Goal: Check status: Check status

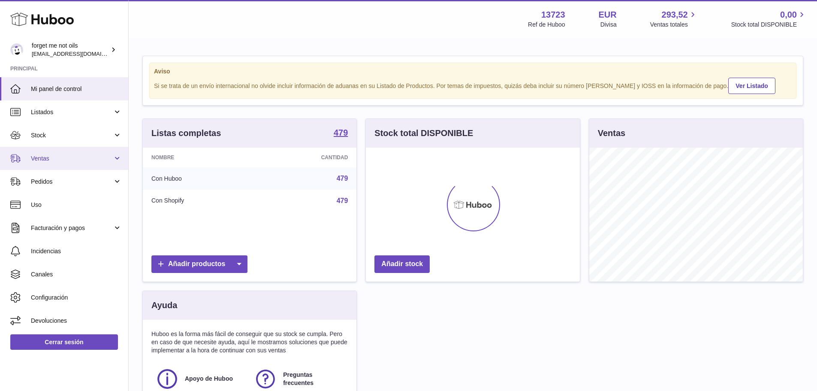
scroll to position [134, 214]
click at [54, 160] on span "Ventas" at bounding box center [72, 158] width 82 height 8
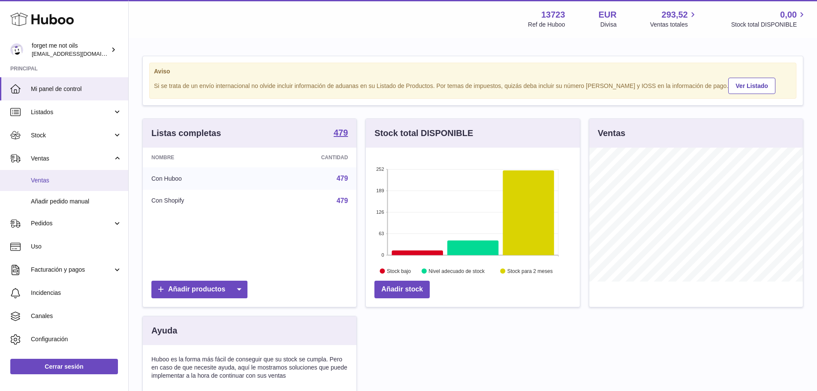
click at [52, 187] on link "Ventas" at bounding box center [64, 180] width 128 height 21
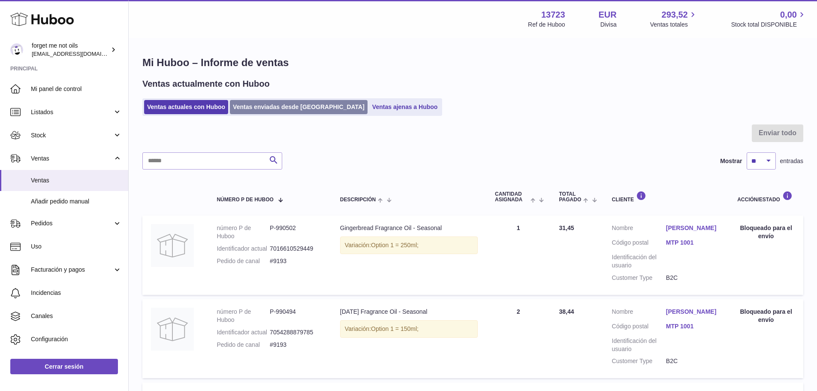
click at [270, 113] on link "Ventas enviadas desde [GEOGRAPHIC_DATA]" at bounding box center [299, 107] width 138 height 14
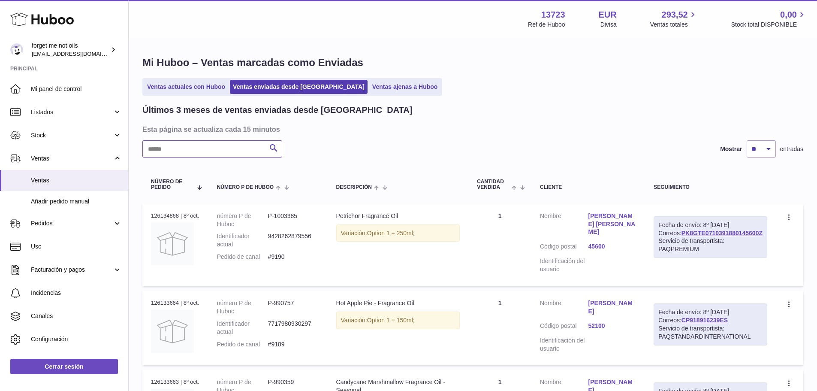
click at [230, 152] on input "text" at bounding box center [212, 148] width 140 height 17
paste input "****"
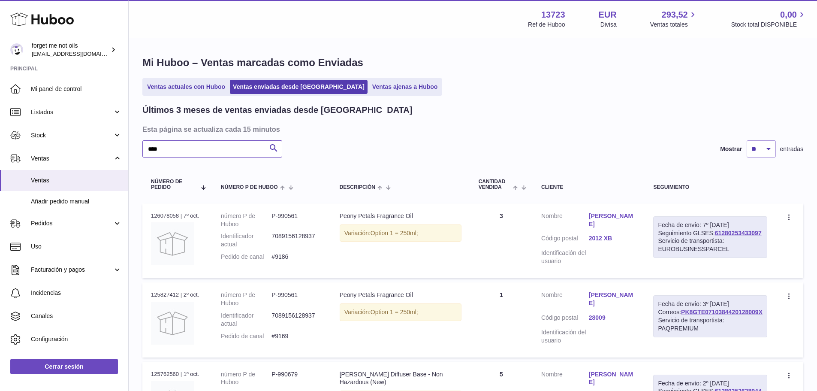
type input "****"
click at [613, 213] on link "Anna Gal" at bounding box center [613, 220] width 48 height 16
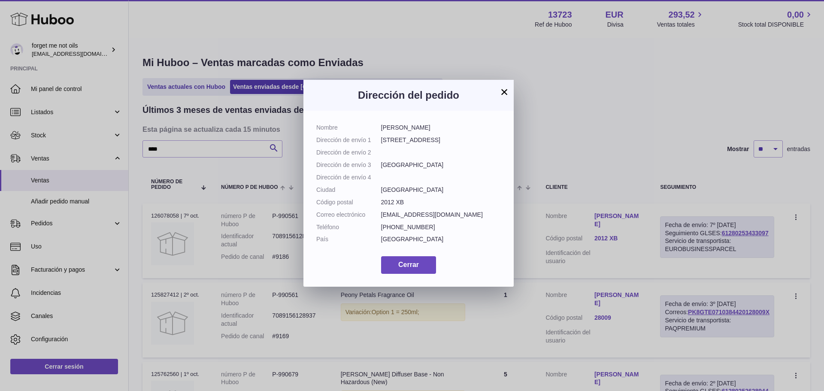
click at [504, 94] on button "×" at bounding box center [504, 92] width 10 height 10
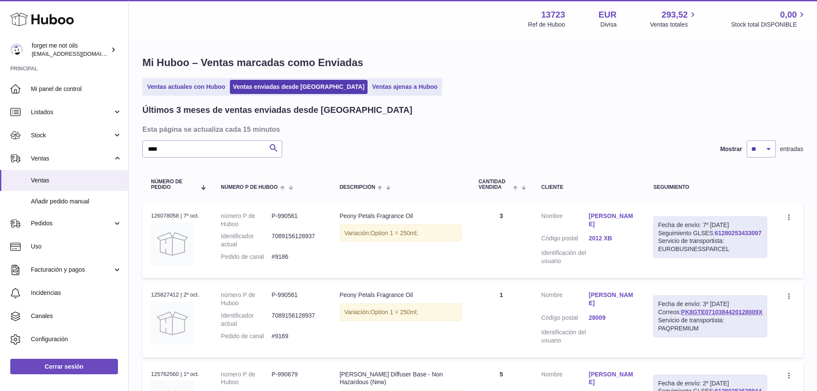
drag, startPoint x: 731, startPoint y: 241, endPoint x: 678, endPoint y: 242, distance: 53.2
click at [678, 242] on div "Fecha de envío: 7º oct. 2025 Seguimiento GLSES: 61280253433097 Servicio de tran…" at bounding box center [710, 237] width 114 height 42
copy link "61280253433097"
